Goal: Navigation & Orientation: Find specific page/section

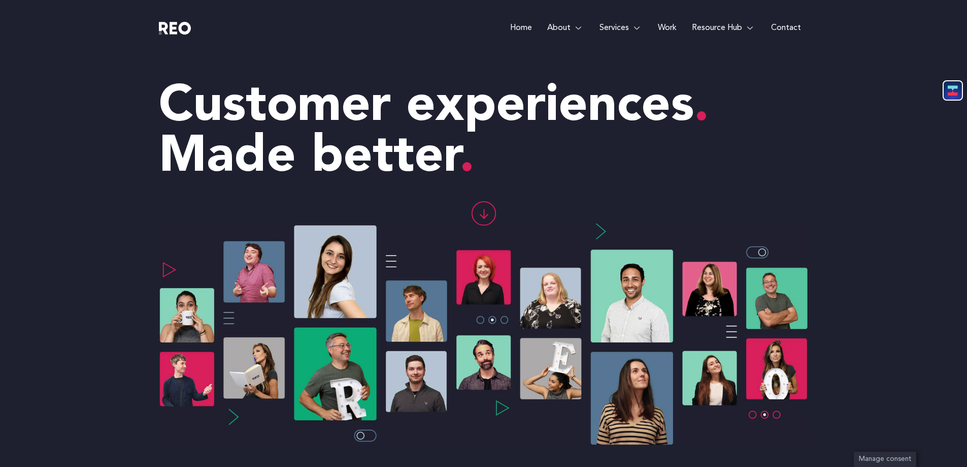
click at [669, 29] on link "Work" at bounding box center [667, 28] width 34 height 56
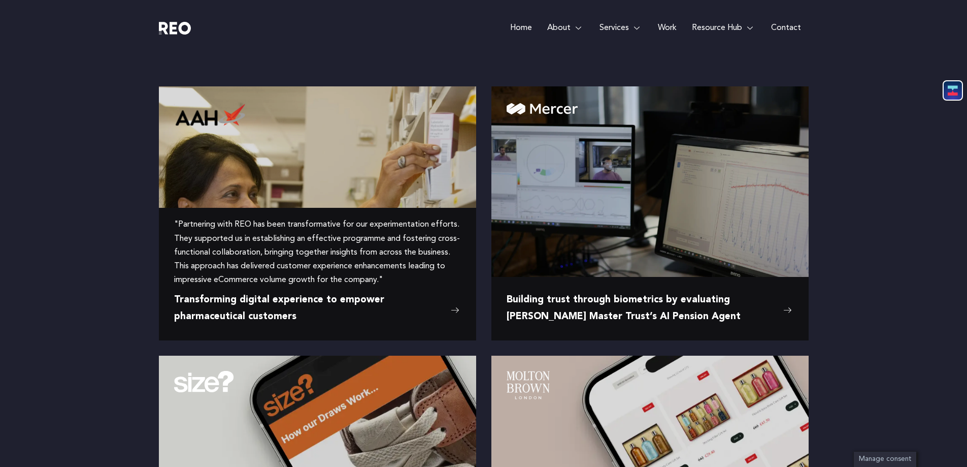
scroll to position [152, 0]
click at [298, 309] on span "Transforming digital experience to empower pharmaceutical customers" at bounding box center [310, 307] width 272 height 33
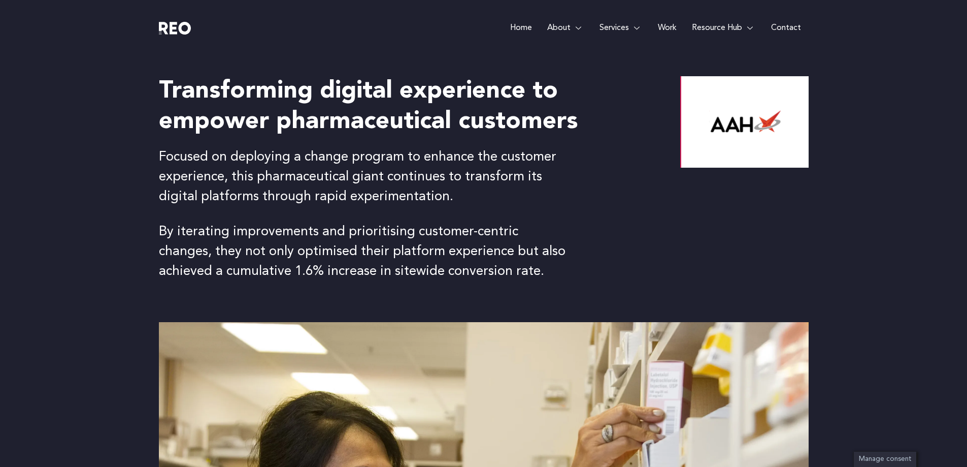
click at [121, 146] on e-page-transition at bounding box center [483, 233] width 967 height 467
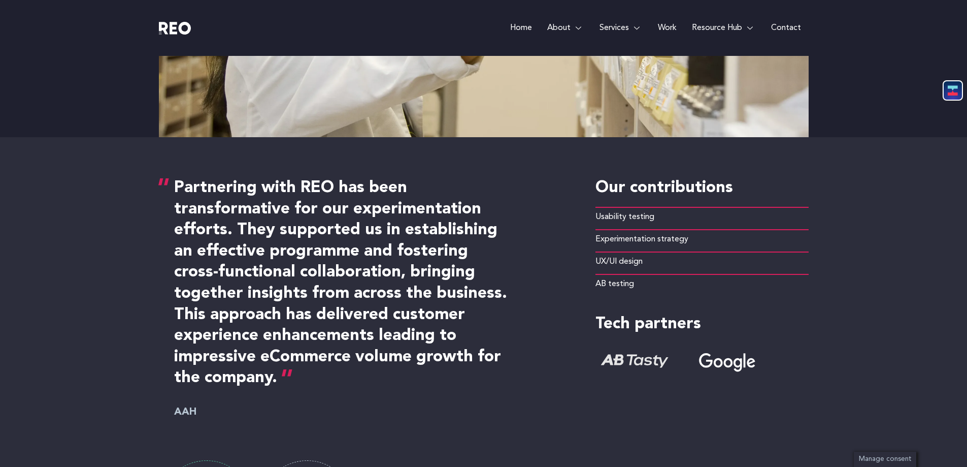
scroll to position [609, 0]
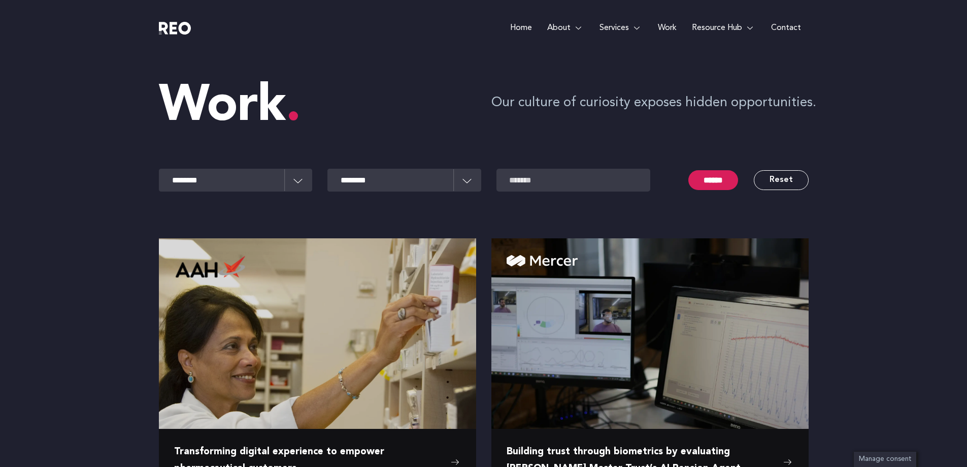
scroll to position [355, 0]
